Goal: Contribute content: Contribute content

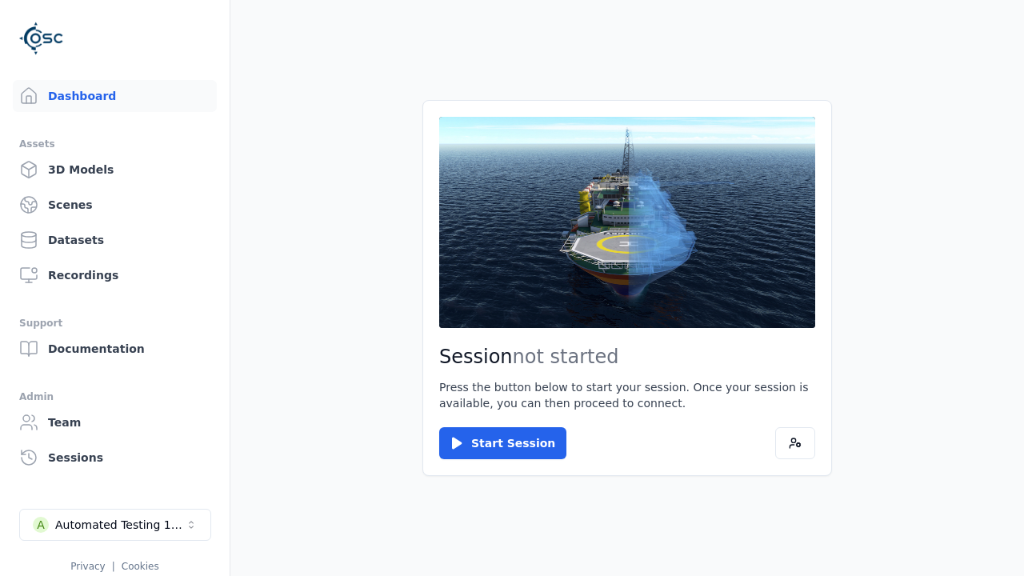
click at [115, 525] on div "Automated Testing 1 - Playwright" at bounding box center [120, 525] width 130 height 16
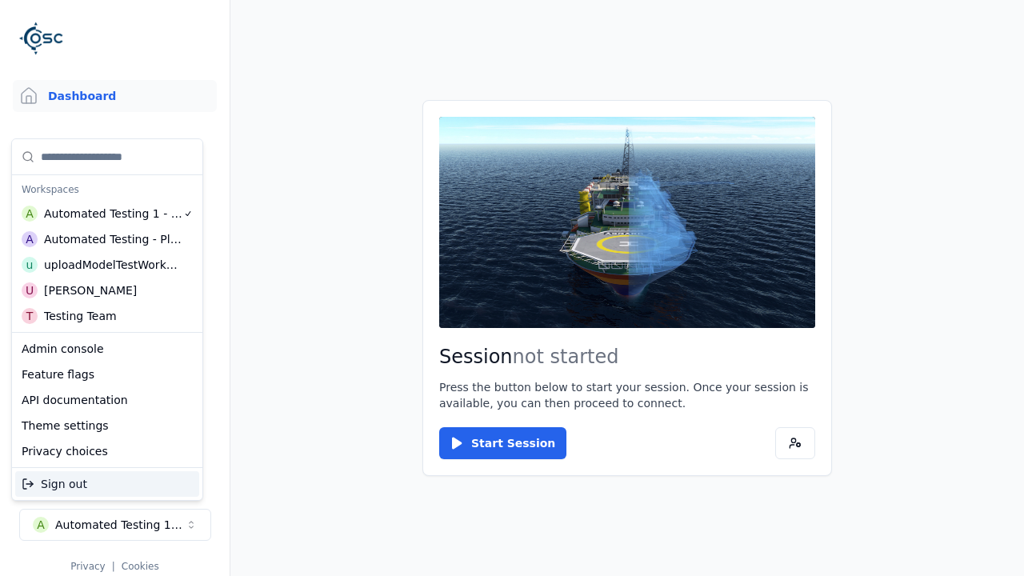
click at [109, 265] on div "uploadModelTestWorkspace" at bounding box center [113, 265] width 138 height 16
click at [512, 288] on html "Support Dashboard Assets 3D Models Scenes Datasets Recordings Support Documenta…" at bounding box center [512, 288] width 1024 height 576
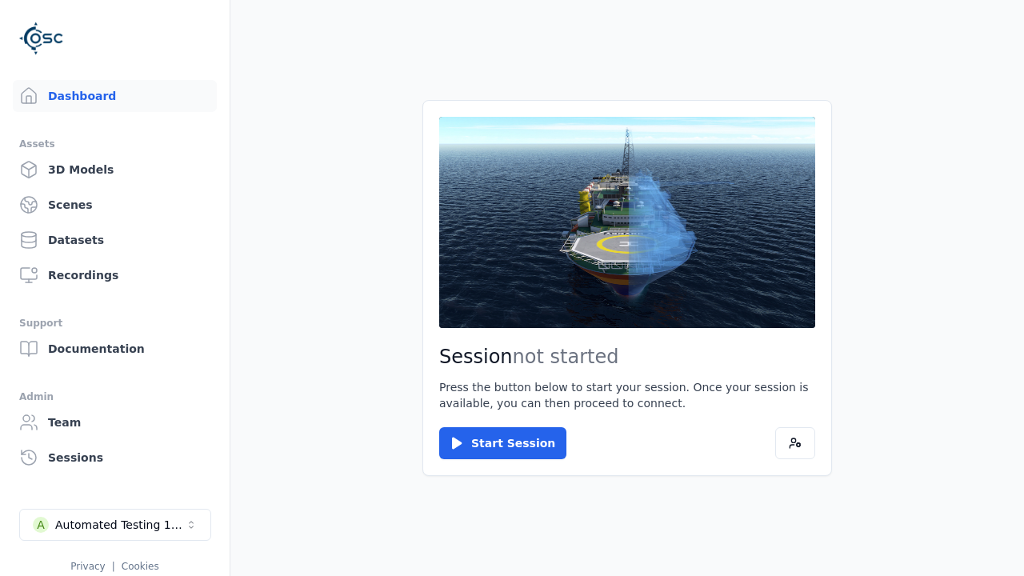
click at [114, 170] on link "3D Models" at bounding box center [115, 170] width 204 height 32
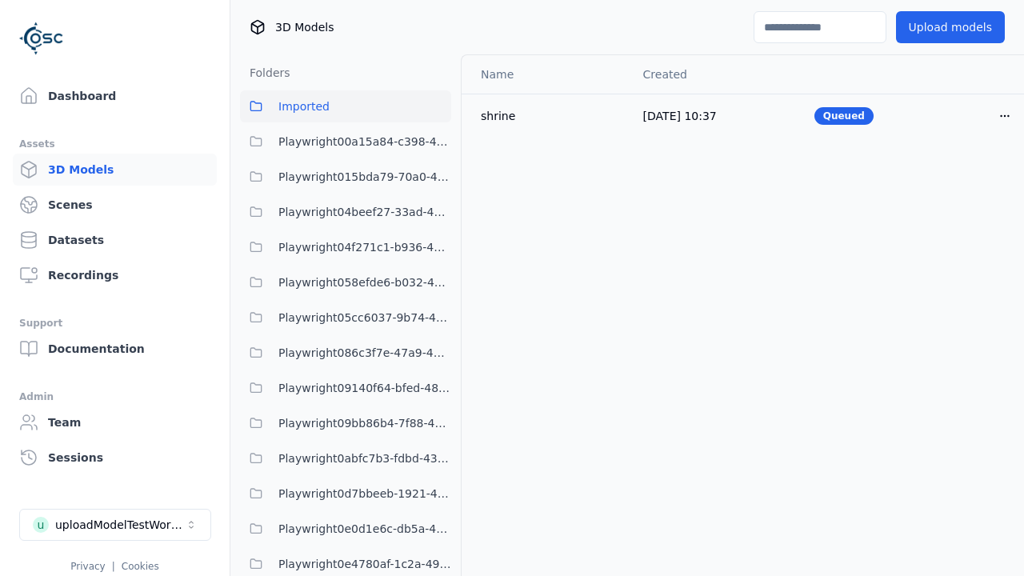
click at [1005, 115] on html "Support Dashboard Assets 3D Models Scenes Datasets Recordings Support Documenta…" at bounding box center [512, 288] width 1024 height 576
click at [970, 178] on div "Delete" at bounding box center [969, 178] width 94 height 26
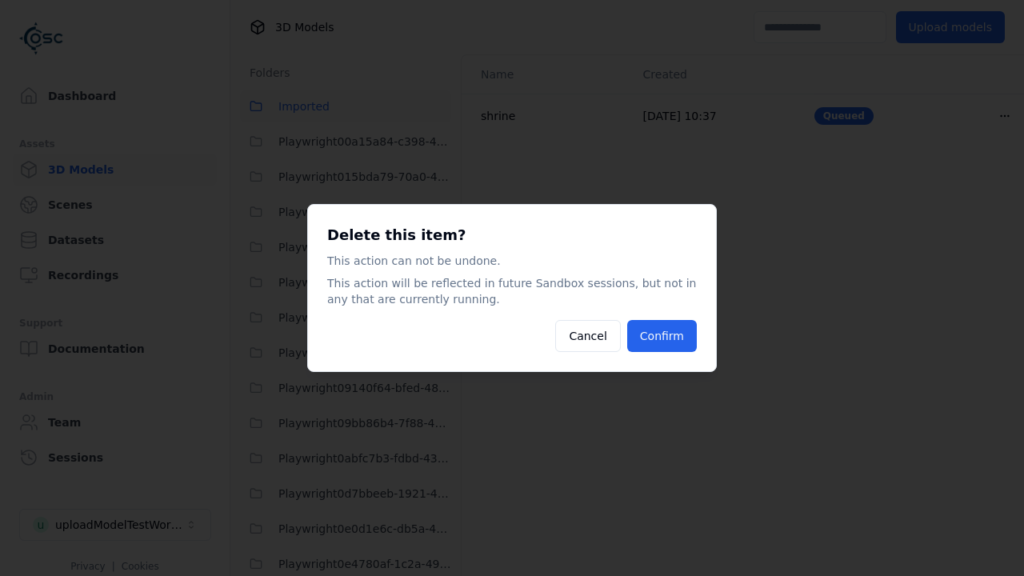
click at [662, 336] on button "Confirm" at bounding box center [662, 336] width 70 height 32
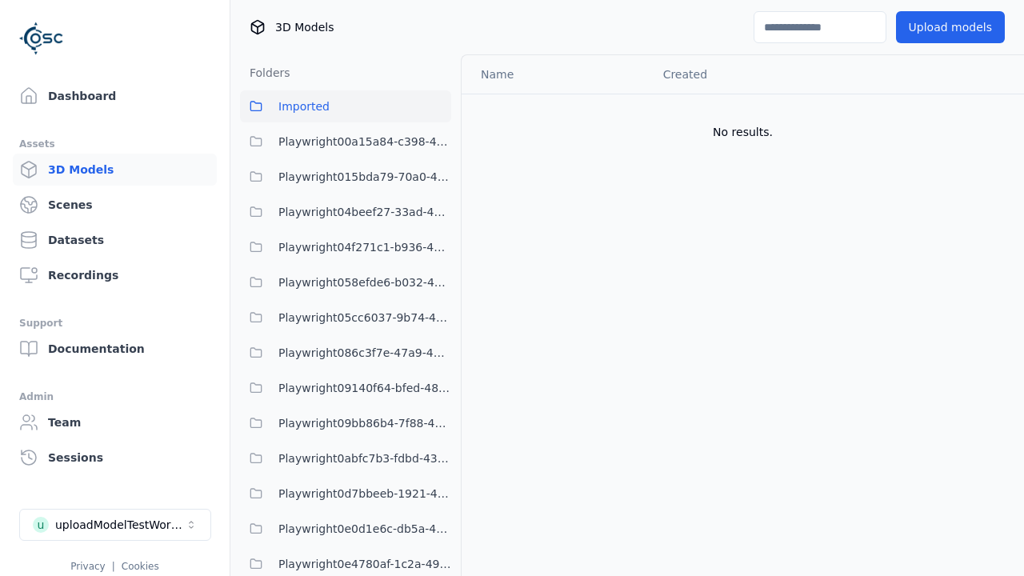
click at [950, 27] on button "Upload models" at bounding box center [950, 27] width 109 height 32
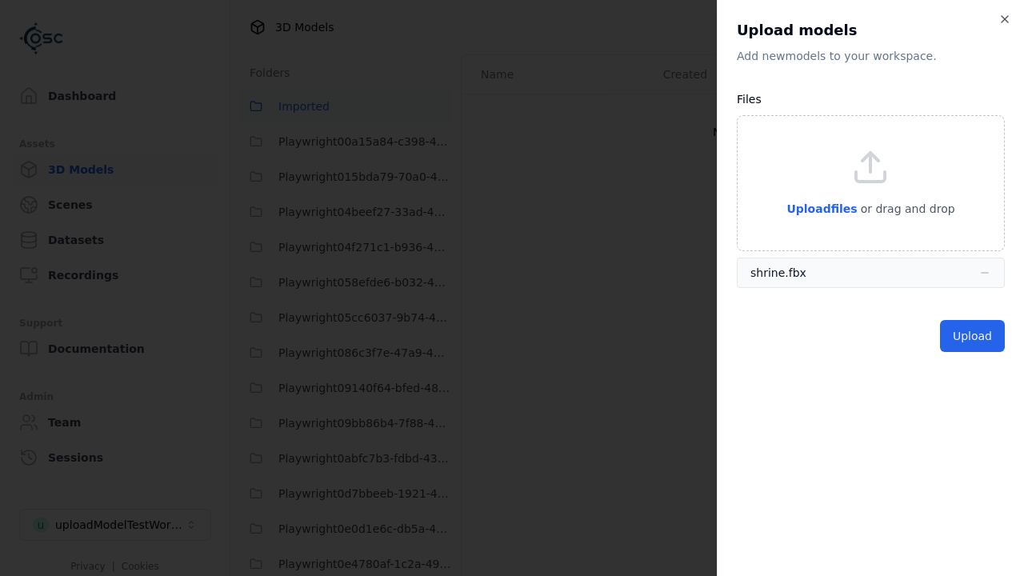
click at [972, 336] on button "Upload" at bounding box center [972, 336] width 65 height 32
